Goal: Find specific page/section: Find specific page/section

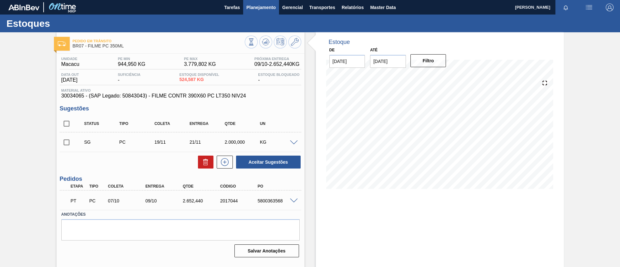
click at [261, 12] on button "Planejamento" at bounding box center [261, 7] width 36 height 15
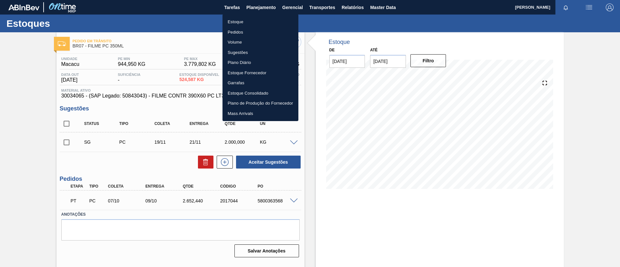
click at [264, 24] on li "Estoque" at bounding box center [260, 22] width 76 height 10
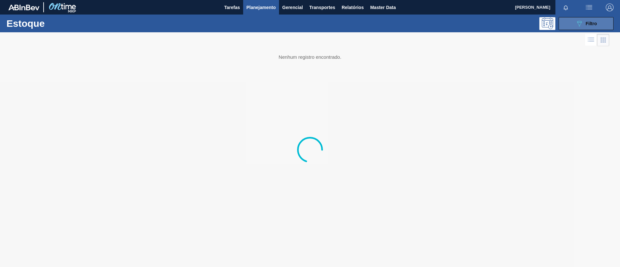
click at [578, 26] on icon "089F7B8B-B2A5-4AFE-B5C0-19BA573D28AC" at bounding box center [579, 24] width 8 height 8
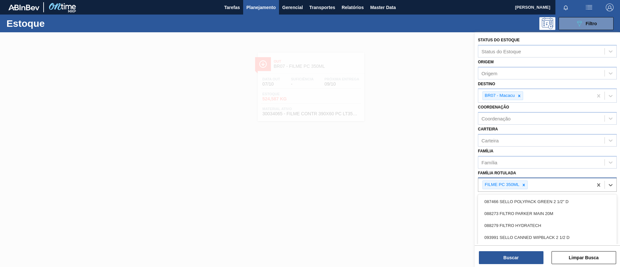
click at [526, 179] on div "FILME PC 350ML" at bounding box center [535, 184] width 115 height 13
click at [526, 183] on icon at bounding box center [523, 185] width 5 height 5
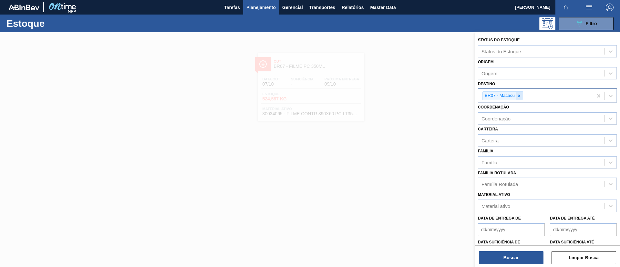
click at [519, 97] on icon at bounding box center [519, 96] width 5 height 5
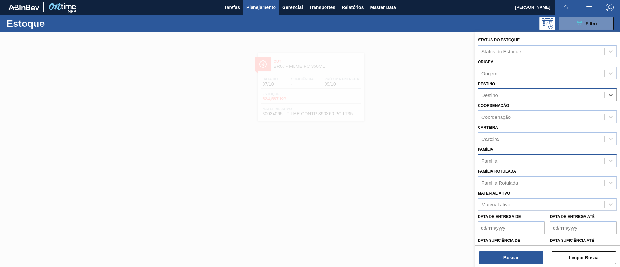
click at [514, 155] on div "Família" at bounding box center [547, 160] width 139 height 13
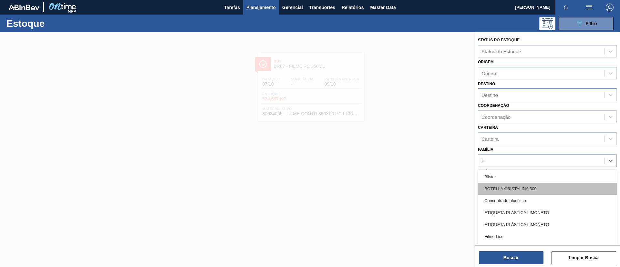
type input "lis"
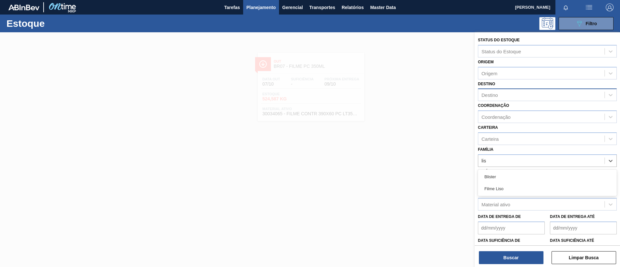
click at [495, 187] on div "Filme Liso" at bounding box center [547, 189] width 139 height 12
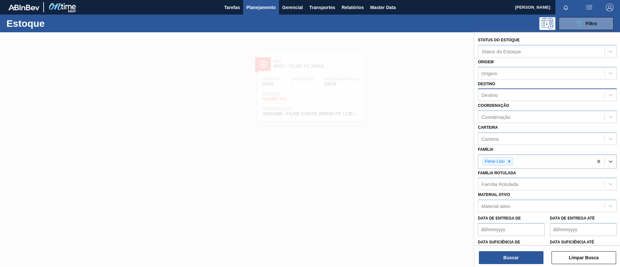
click at [501, 101] on div "Coordenação Coordenação" at bounding box center [547, 112] width 139 height 22
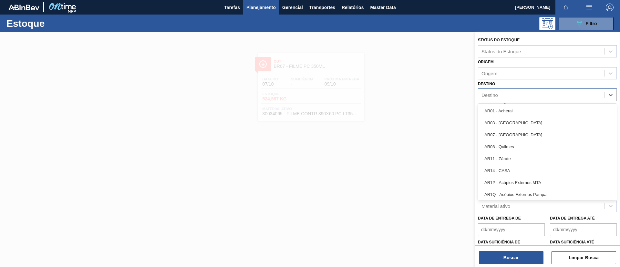
click at [502, 96] on div "Destino" at bounding box center [541, 94] width 126 height 9
type input "BR20"
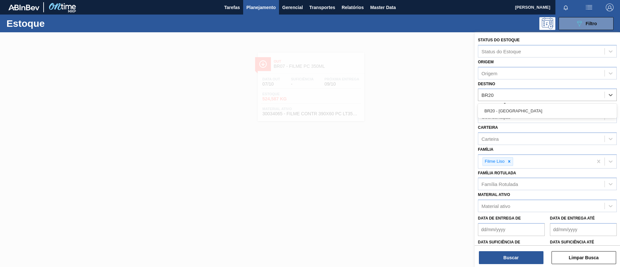
drag, startPoint x: 509, startPoint y: 109, endPoint x: 509, endPoint y: 118, distance: 9.0
click at [509, 109] on div "BR20 - [GEOGRAPHIC_DATA]" at bounding box center [547, 111] width 139 height 12
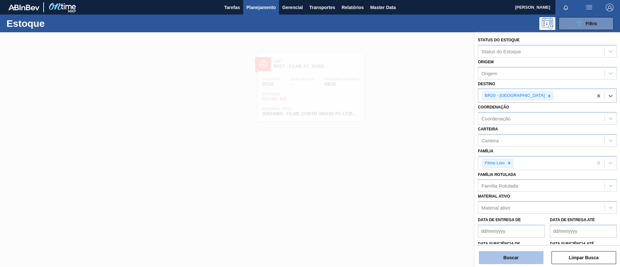
click at [497, 260] on button "Buscar" at bounding box center [511, 257] width 65 height 13
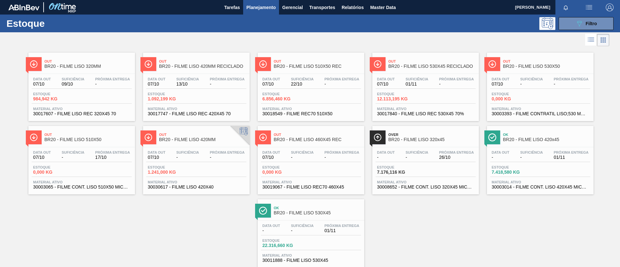
click at [316, 60] on span "Out" at bounding box center [317, 61] width 87 height 4
click at [462, 62] on span "Out" at bounding box center [431, 61] width 87 height 4
click at [583, 24] on div "089F7B8B-B2A5-4AFE-B5C0-19BA573D28AC Filtro" at bounding box center [586, 24] width 22 height 8
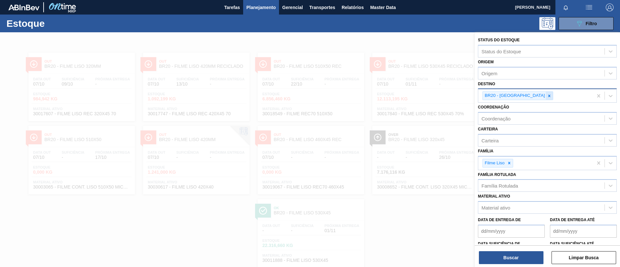
click at [522, 92] on div "BR20 - [GEOGRAPHIC_DATA]" at bounding box center [535, 95] width 115 height 13
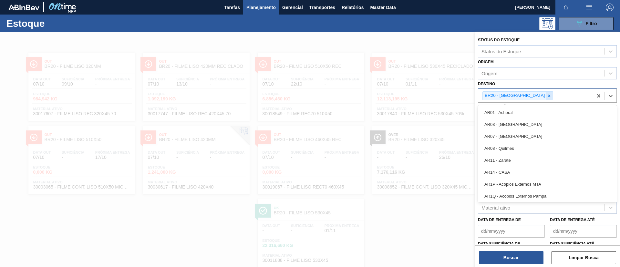
click at [547, 94] on icon at bounding box center [549, 96] width 5 height 5
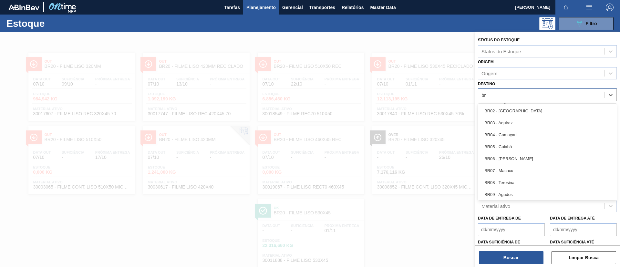
type input "br08"
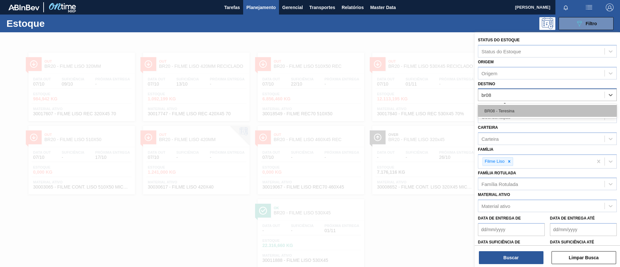
click at [538, 108] on div "BR08 - Teresina" at bounding box center [547, 111] width 139 height 12
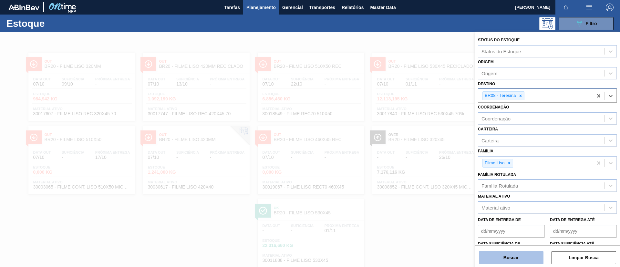
click at [529, 253] on button "Buscar" at bounding box center [511, 257] width 65 height 13
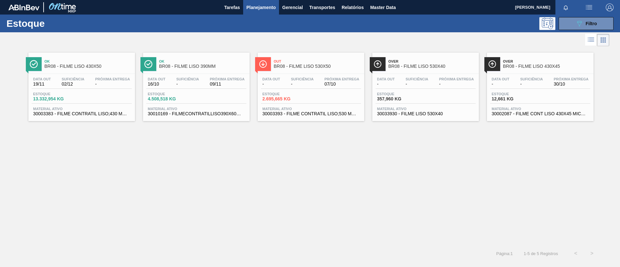
click at [193, 64] on span "BR08 - FILME LISO 390MM" at bounding box center [202, 66] width 87 height 5
click at [592, 30] on div "Estoque 089F7B8B-B2A5-4AFE-B5C0-19BA573D28AC Filtro" at bounding box center [310, 24] width 620 height 18
click at [580, 26] on icon at bounding box center [579, 23] width 5 height 5
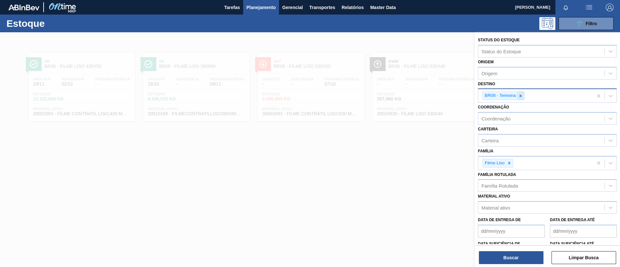
click at [521, 94] on icon at bounding box center [520, 96] width 5 height 5
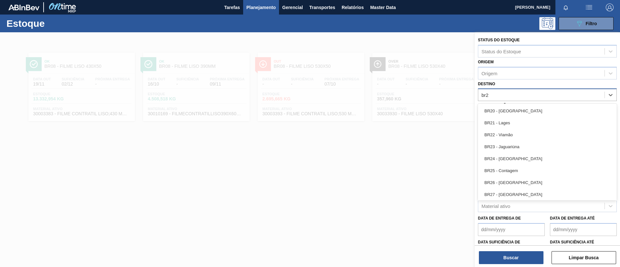
type input "br22"
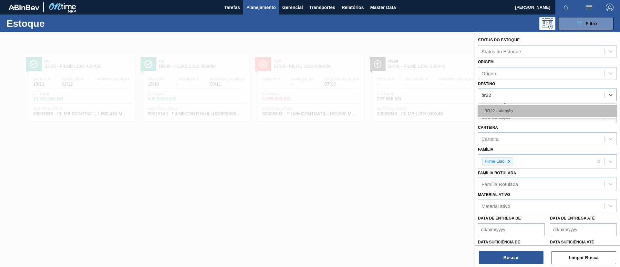
click at [524, 105] on div "BR22 - Viamão" at bounding box center [547, 111] width 139 height 12
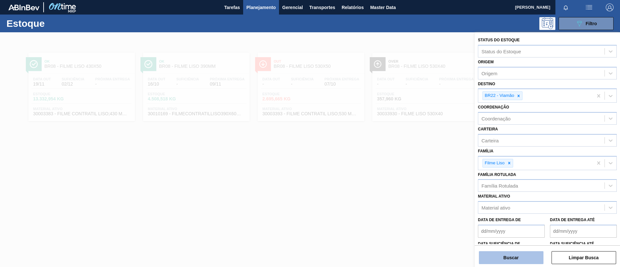
click at [509, 254] on button "Buscar" at bounding box center [511, 257] width 65 height 13
